Goal: Task Accomplishment & Management: Use online tool/utility

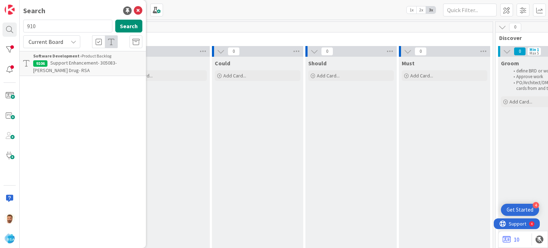
scroll to position [0, 749]
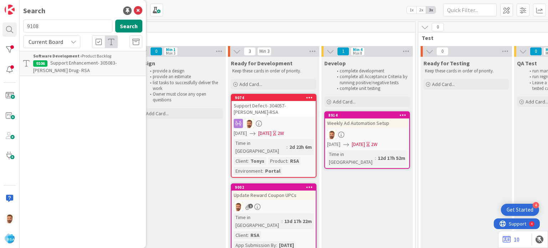
type input "9108"
click at [63, 69] on p "Support Enhancement- 304309-WM Grocery- Rsa" at bounding box center [87, 66] width 109 height 15
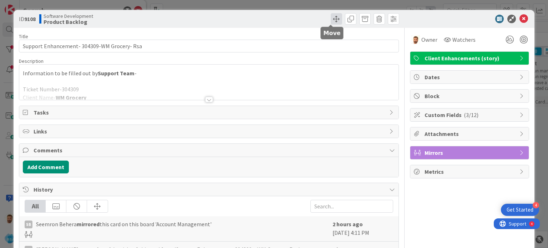
click at [334, 21] on span at bounding box center [336, 18] width 11 height 11
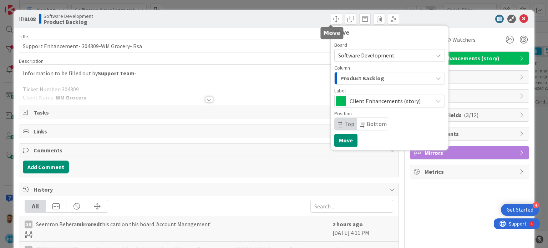
click at [345, 77] on span "Product Backlog" at bounding box center [362, 77] width 44 height 9
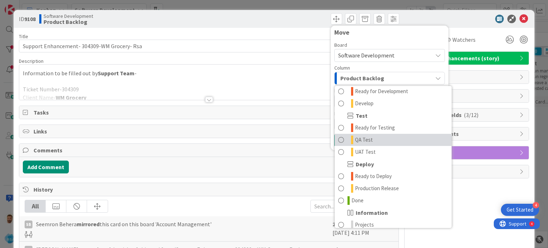
scroll to position [185, 0]
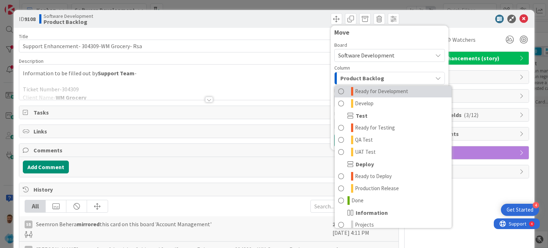
click at [365, 90] on span "Ready for Development" at bounding box center [381, 91] width 53 height 9
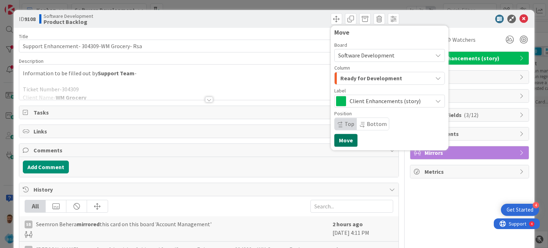
click at [338, 138] on button "Move" at bounding box center [345, 140] width 23 height 13
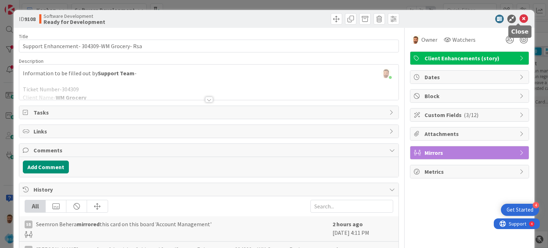
click at [522, 20] on icon at bounding box center [523, 19] width 9 height 9
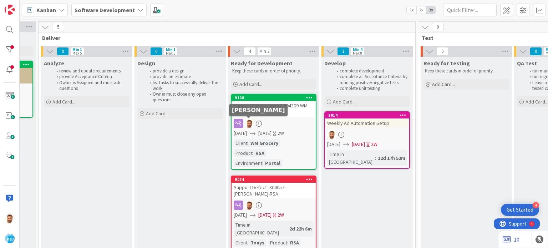
click at [253, 115] on div "Support Enhancement- 304309-WM Grocery- Rsa" at bounding box center [273, 109] width 84 height 16
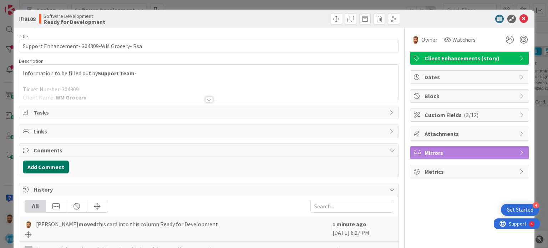
click at [67, 164] on button "Add Comment" at bounding box center [46, 166] width 46 height 13
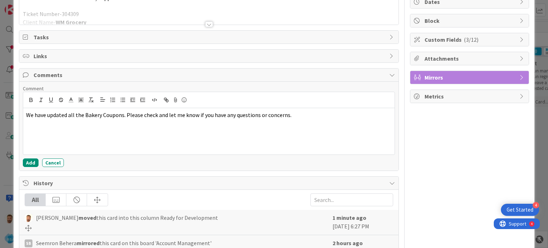
scroll to position [77, 0]
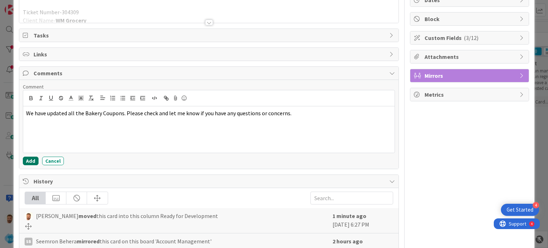
click at [35, 159] on button "Add" at bounding box center [31, 161] width 16 height 9
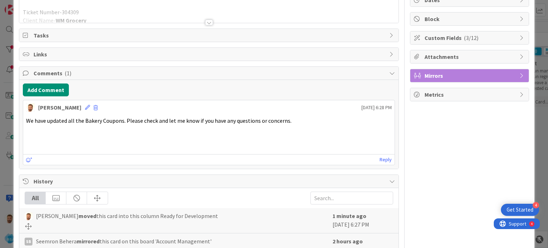
scroll to position [0, 0]
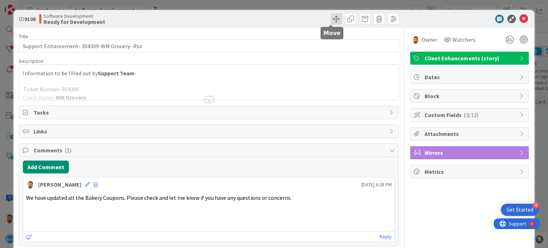
click at [336, 21] on span at bounding box center [336, 18] width 11 height 11
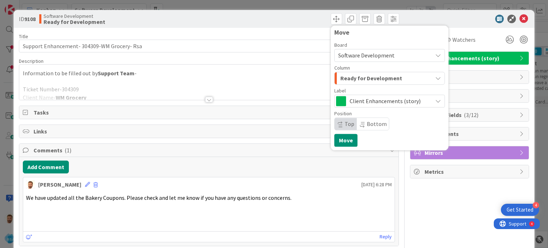
click at [355, 80] on span "Ready for Development" at bounding box center [371, 77] width 62 height 9
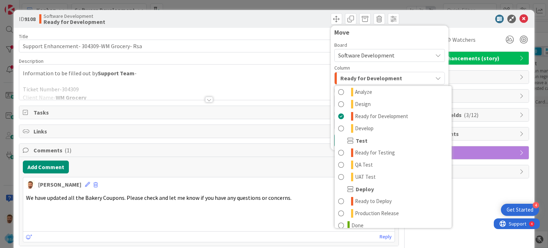
scroll to position [161, 0]
click at [347, 220] on icon at bounding box center [348, 224] width 2 height 9
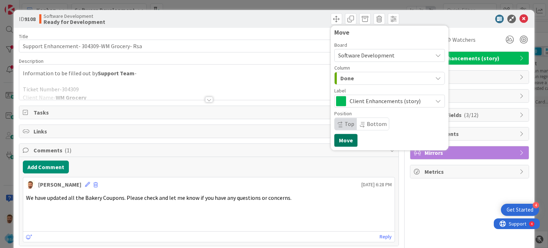
click at [336, 139] on button "Move" at bounding box center [345, 140] width 23 height 13
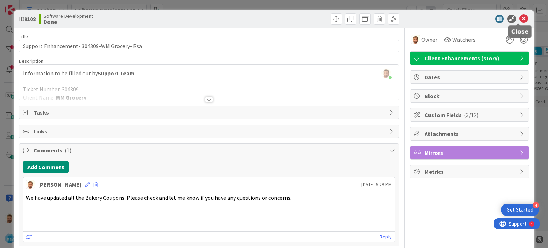
click at [519, 18] on icon at bounding box center [523, 19] width 9 height 9
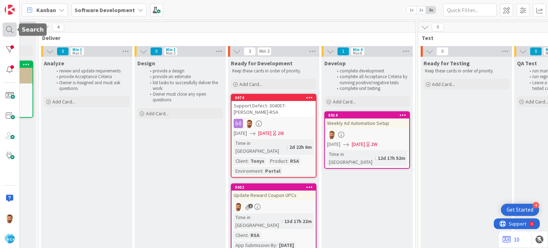
click at [8, 30] on div at bounding box center [9, 29] width 14 height 14
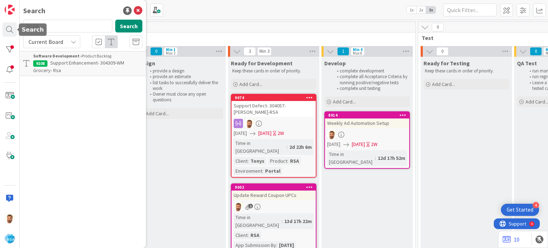
click at [56, 30] on input "9108" at bounding box center [67, 26] width 89 height 13
type input "9109"
click at [62, 63] on span "Support Defect- Ticket Number- Client Name- Product Name" at bounding box center [82, 67] width 98 height 14
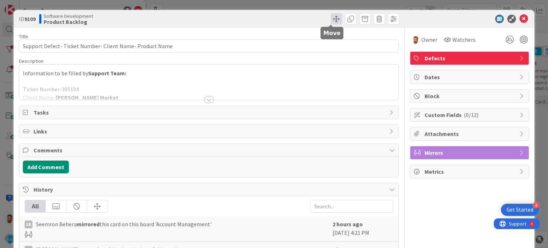
click at [334, 16] on span at bounding box center [336, 18] width 11 height 11
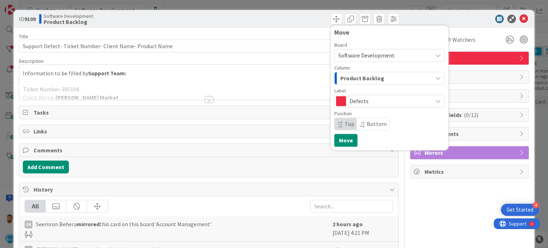
click at [356, 83] on div "Product Backlog" at bounding box center [385, 77] width 94 height 11
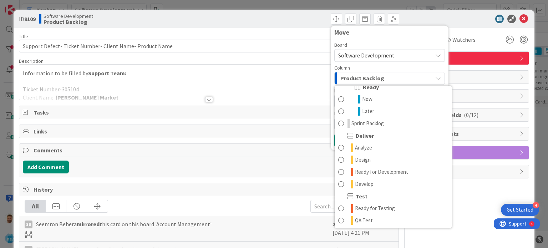
scroll to position [106, 0]
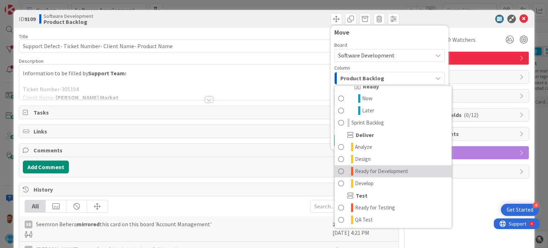
click at [379, 171] on span "Ready for Development" at bounding box center [381, 171] width 53 height 9
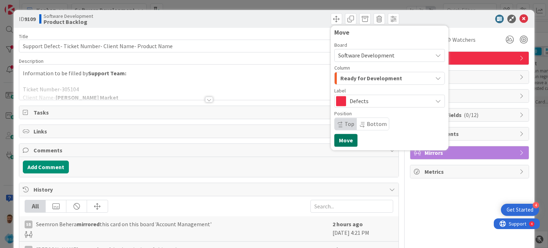
click at [342, 139] on button "Move" at bounding box center [345, 140] width 23 height 13
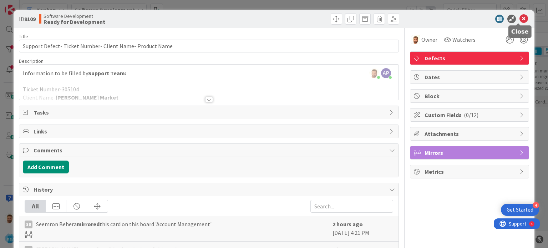
click at [519, 18] on icon at bounding box center [523, 19] width 9 height 9
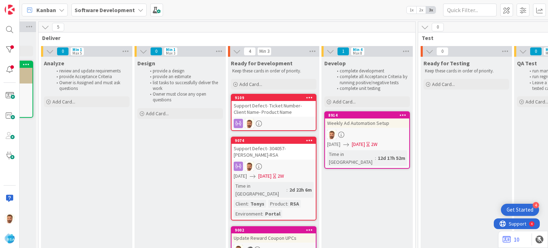
click at [276, 104] on div "Support Defect- Ticket Number- Client Name- Product Name" at bounding box center [273, 109] width 84 height 16
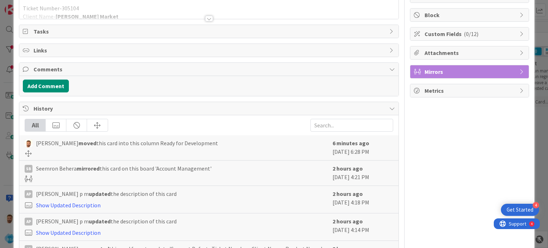
scroll to position [81, 0]
click at [56, 83] on button "Add Comment" at bounding box center [46, 85] width 46 height 13
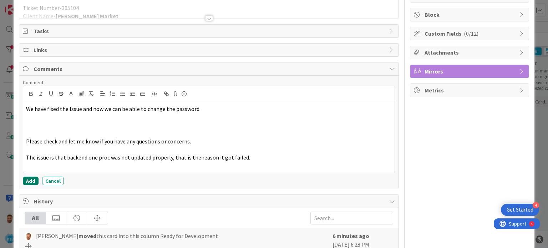
click at [27, 179] on button "Add" at bounding box center [31, 181] width 16 height 9
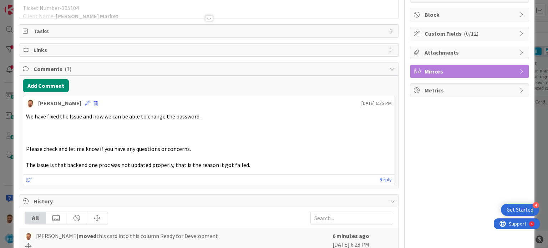
scroll to position [0, 0]
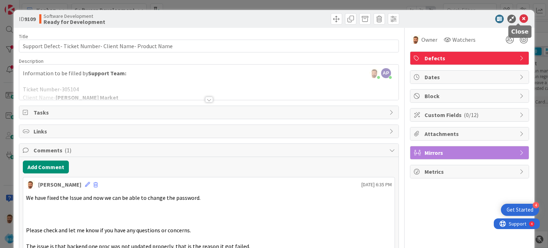
click at [519, 20] on icon at bounding box center [523, 19] width 9 height 9
